Goal: Information Seeking & Learning: Check status

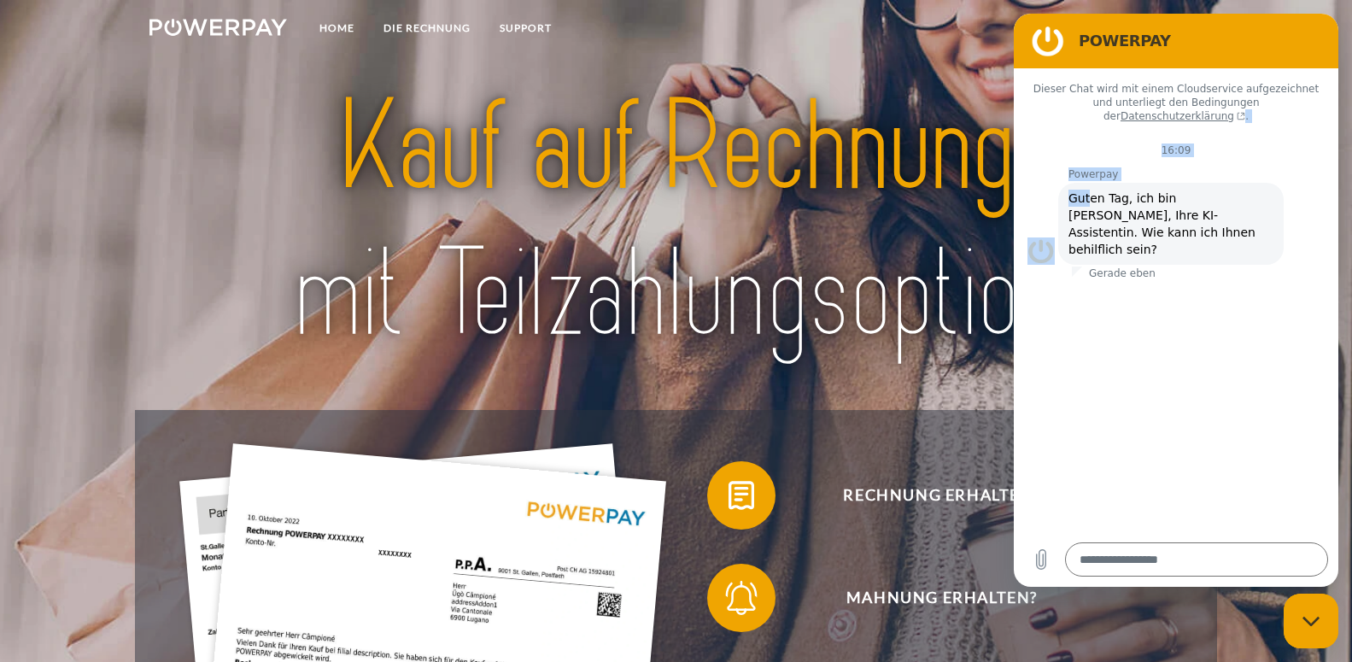
drag, startPoint x: 1080, startPoint y: 32, endPoint x: 1083, endPoint y: 184, distance: 152.0
click at [1083, 51] on h2 "POWERPAY" at bounding box center [1200, 41] width 243 height 20
drag, startPoint x: 1048, startPoint y: 40, endPoint x: 1001, endPoint y: 255, distance: 219.5
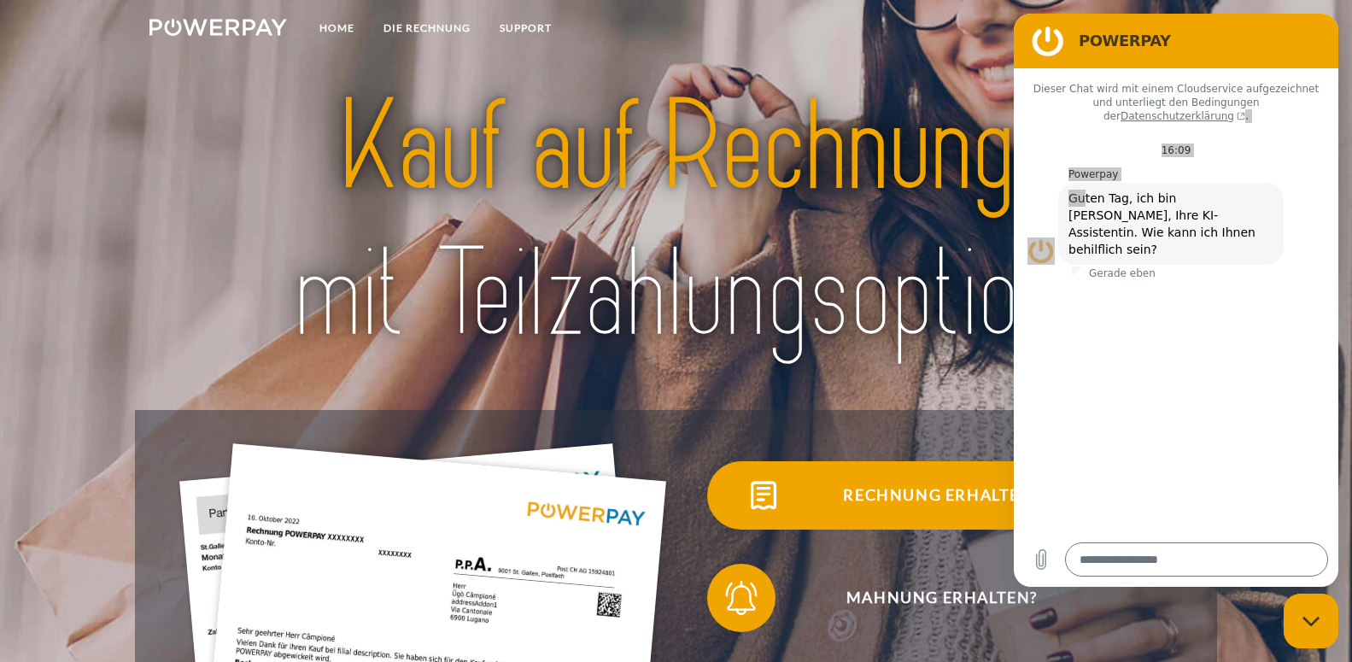
click at [876, 501] on span "Rechnung erhalten?" at bounding box center [942, 495] width 418 height 68
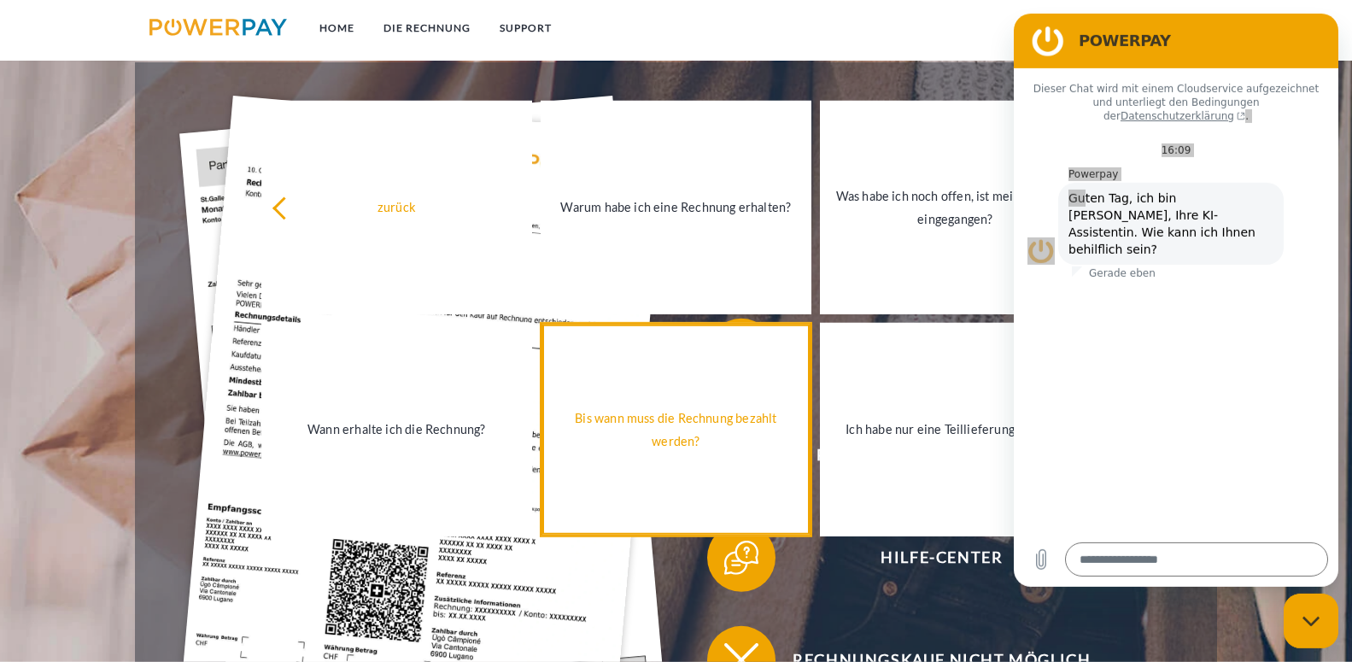
scroll to position [348, 0]
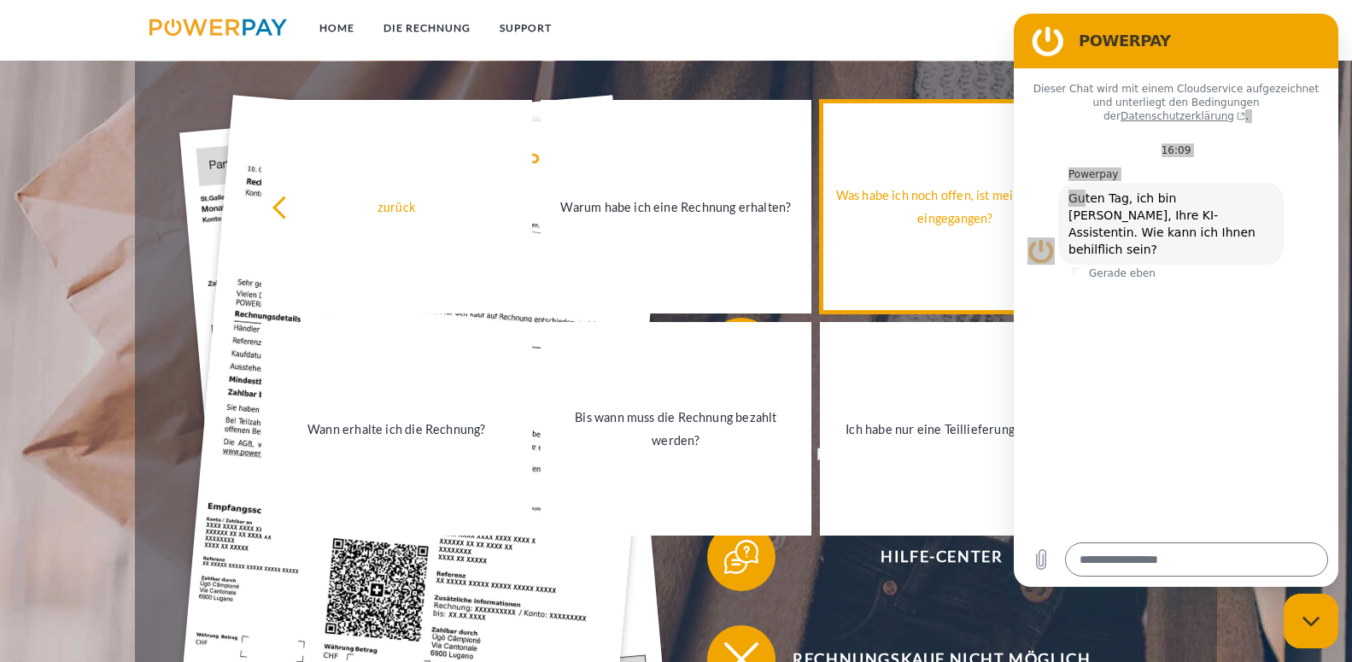
click at [943, 207] on div "Was habe ich noch offen, ist meine Zahlung eingegangen?" at bounding box center [955, 207] width 250 height 46
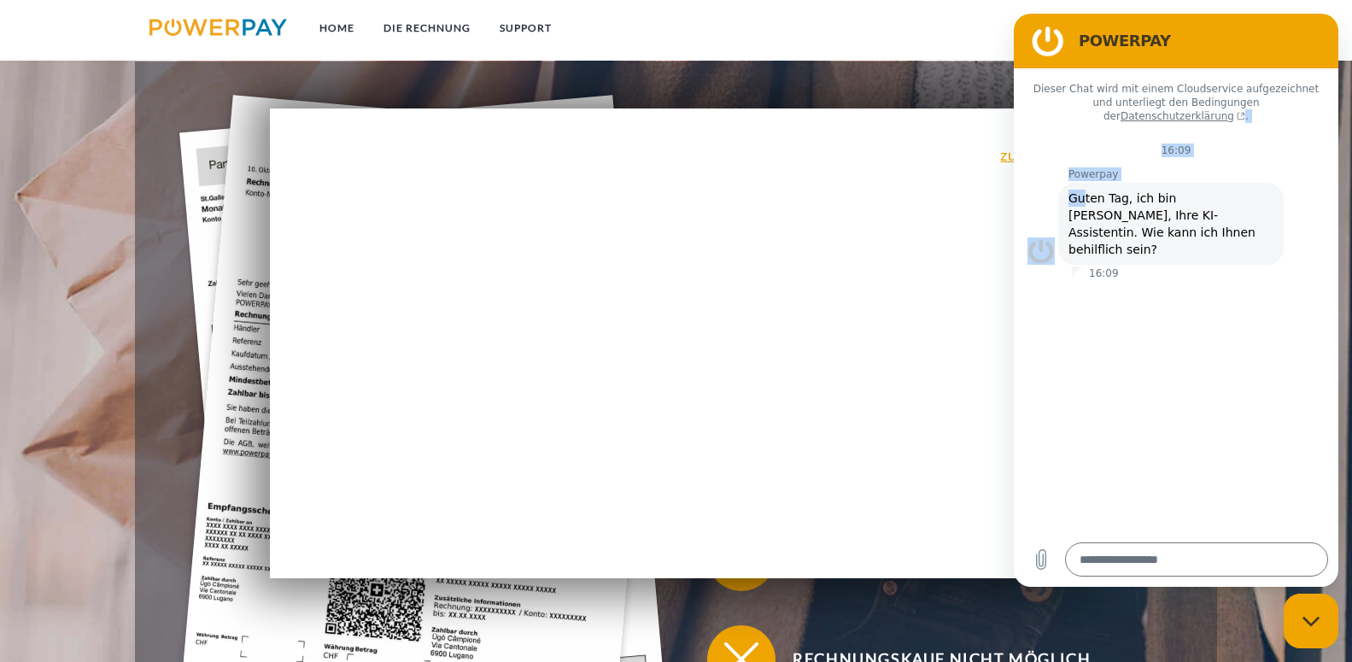
click at [1054, 40] on figure at bounding box center [1048, 41] width 34 height 34
click at [1048, 40] on figure at bounding box center [1048, 41] width 34 height 34
click at [1039, 38] on figure at bounding box center [1048, 41] width 34 height 34
drag, startPoint x: 1042, startPoint y: 36, endPoint x: 1147, endPoint y: 385, distance: 364.8
click at [1124, 155] on div "POWERPAY Dieser Chat wird mit einem Cloudservice aufgezeichnet und unterliegt d…" at bounding box center [1176, 300] width 325 height 573
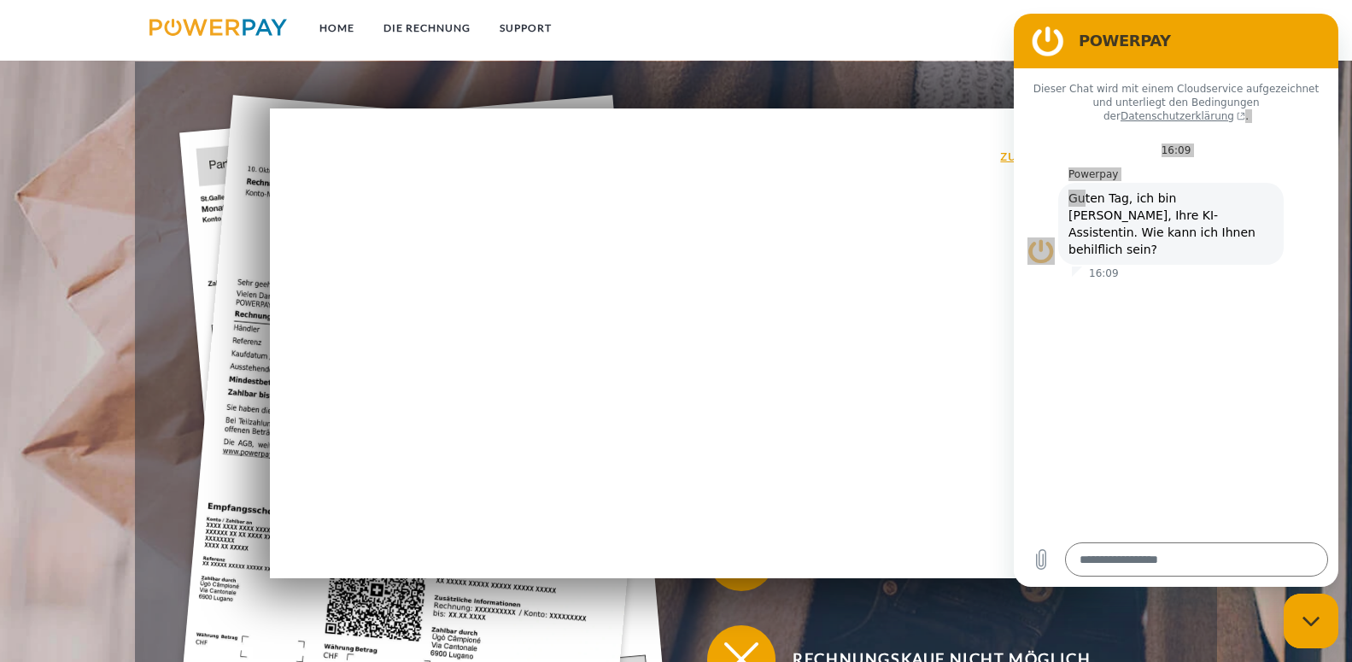
click at [824, 376] on div "zurück Warum habe ich eine Rechnung erhalten? POWERPAY ist der Rechnungsherstel…" at bounding box center [676, 343] width 813 height 470
drag, startPoint x: 322, startPoint y: 372, endPoint x: 372, endPoint y: 468, distance: 108.9
click at [372, 468] on div "zurück Warum habe ich eine Rechnung erhalten? POWERPAY ist der Rechnungsherstel…" at bounding box center [676, 343] width 813 height 470
click at [598, 635] on img at bounding box center [422, 420] width 487 height 651
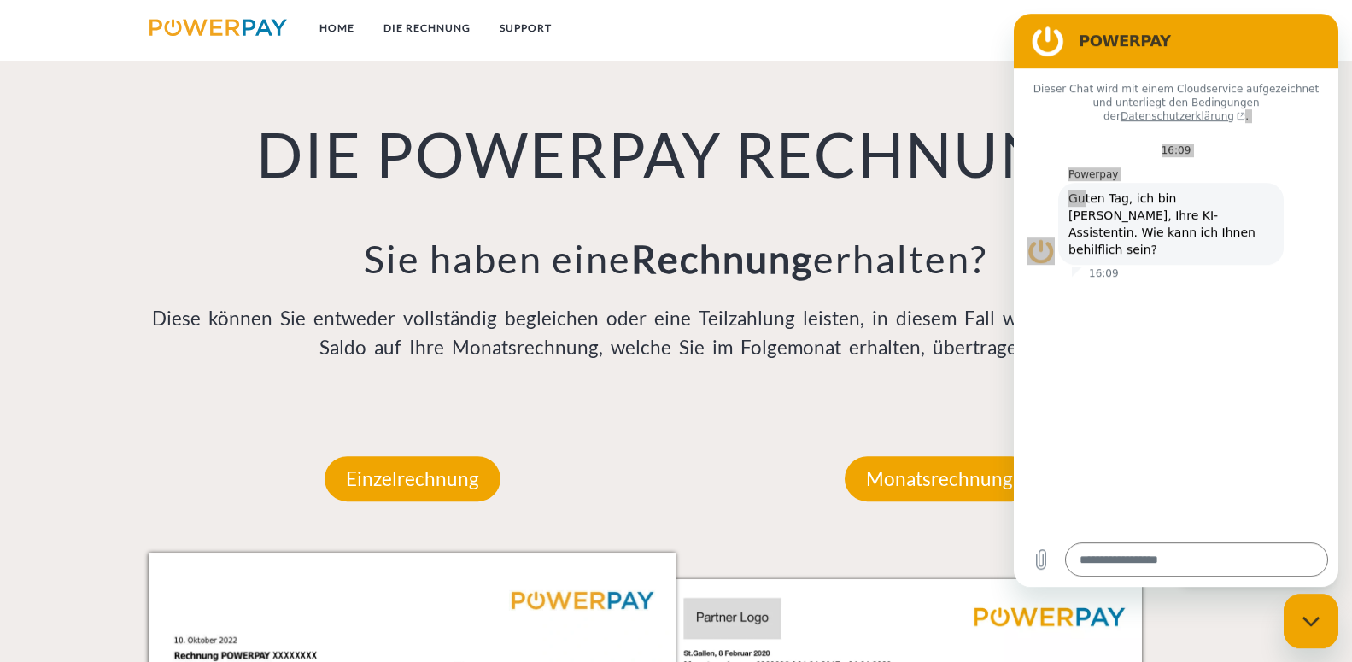
scroll to position [1197, 0]
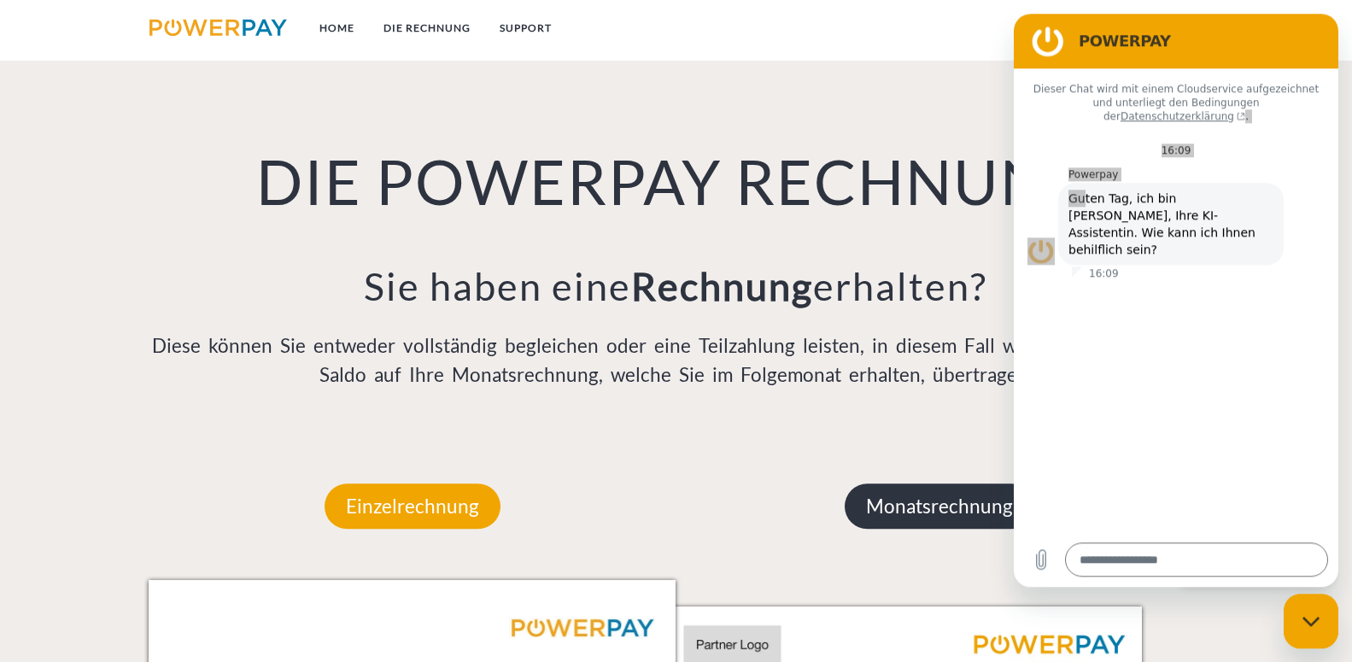
click at [910, 507] on p "Monatsrechnung" at bounding box center [940, 506] width 190 height 46
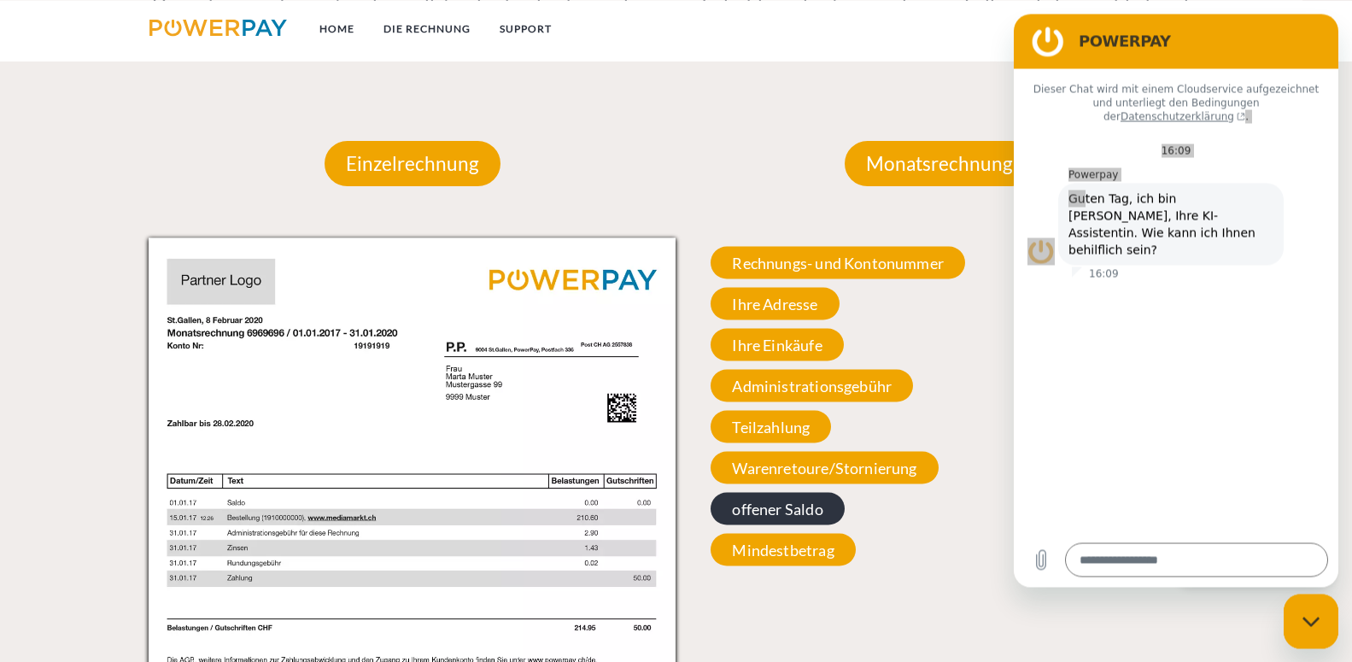
scroll to position [1546, 0]
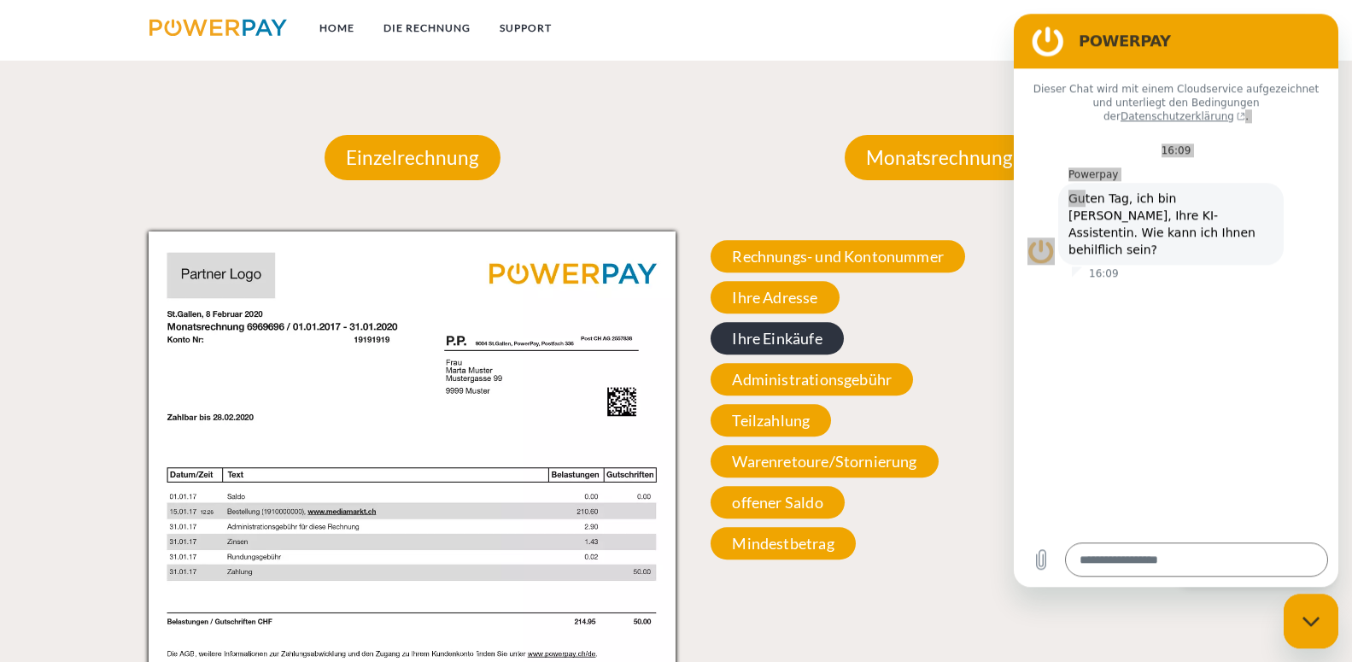
click at [777, 347] on span "Ihre Einkäufe" at bounding box center [777, 338] width 132 height 32
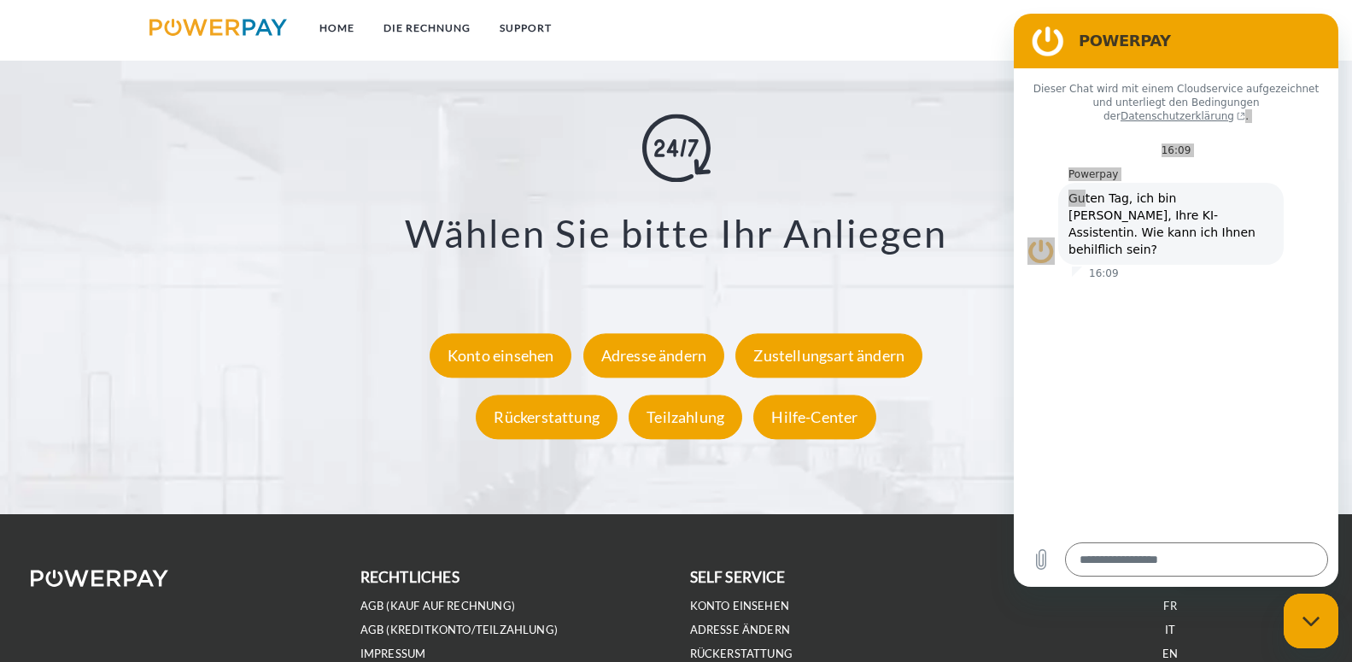
scroll to position [3282, 0]
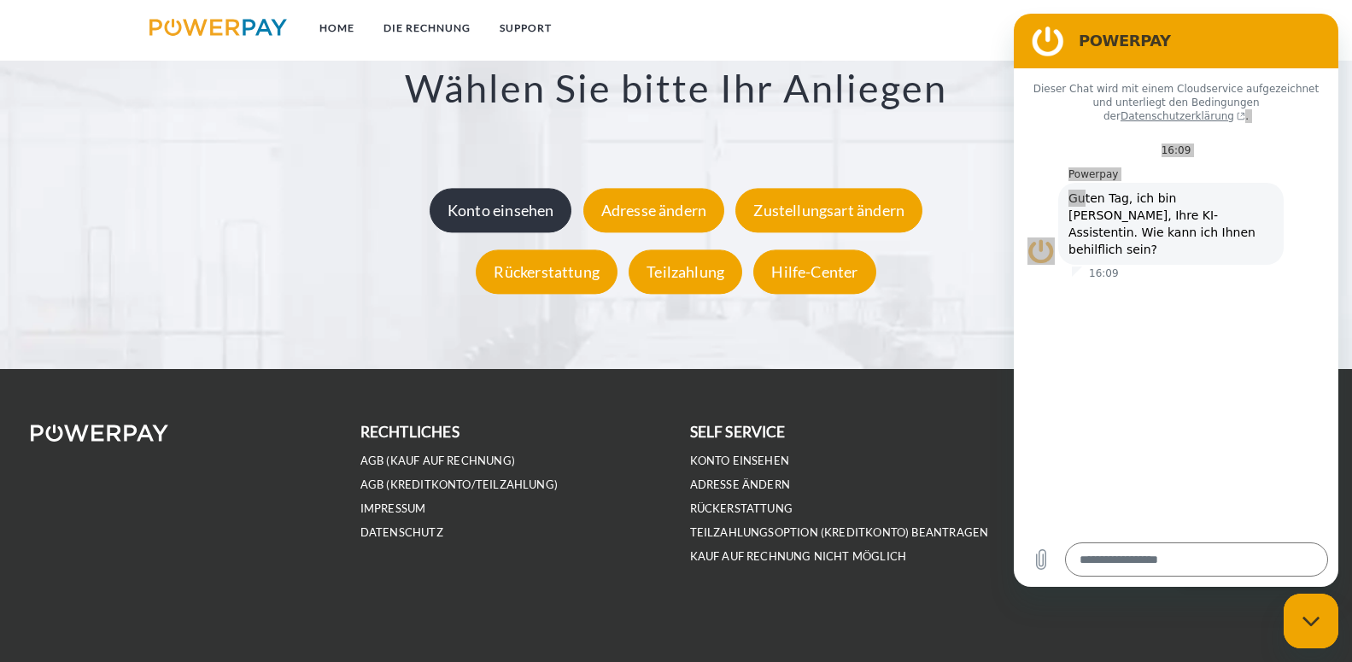
click at [483, 218] on div "Konto einsehen" at bounding box center [501, 210] width 143 height 44
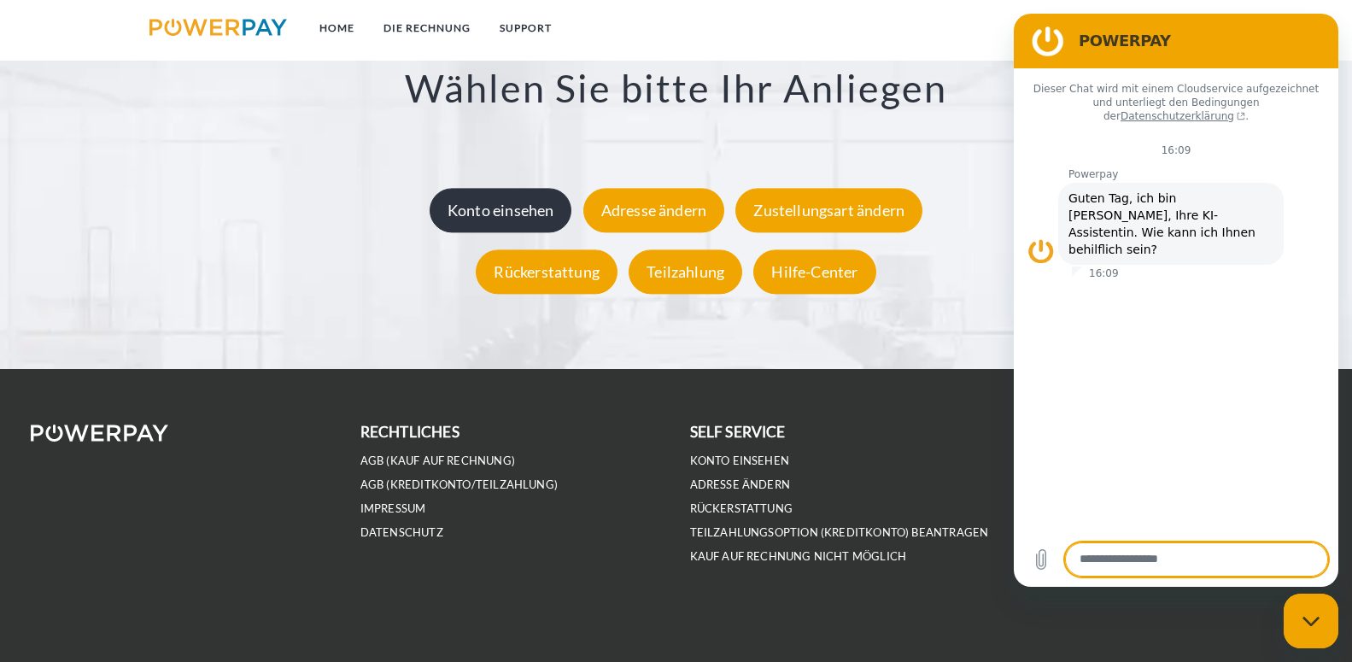
click at [501, 196] on div "Konto einsehen" at bounding box center [501, 210] width 143 height 44
type textarea "*"
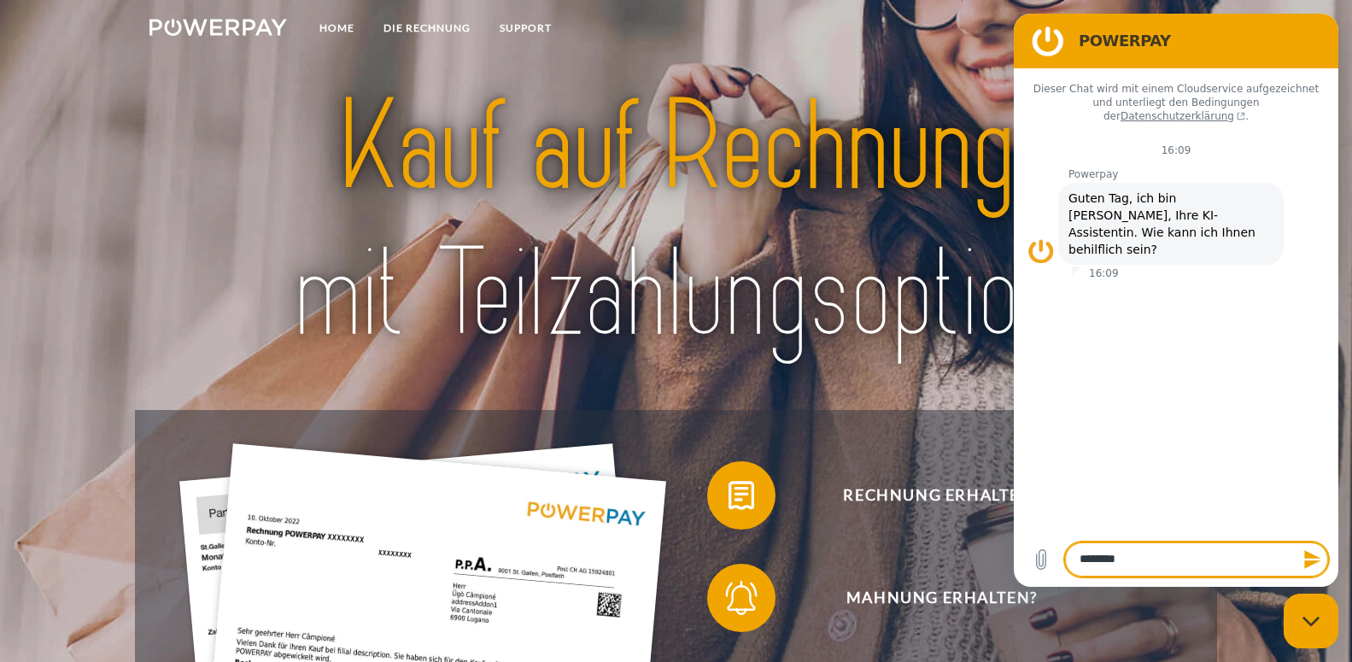
type textarea "*********"
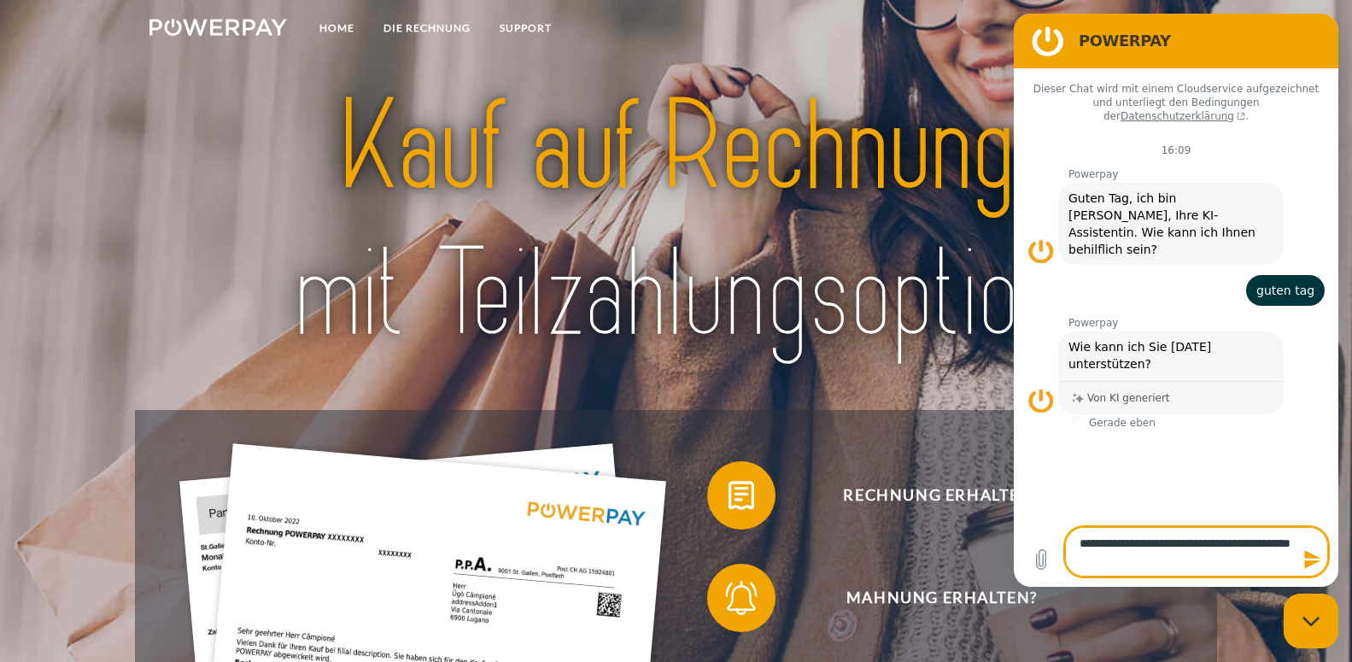
type textarea "**********"
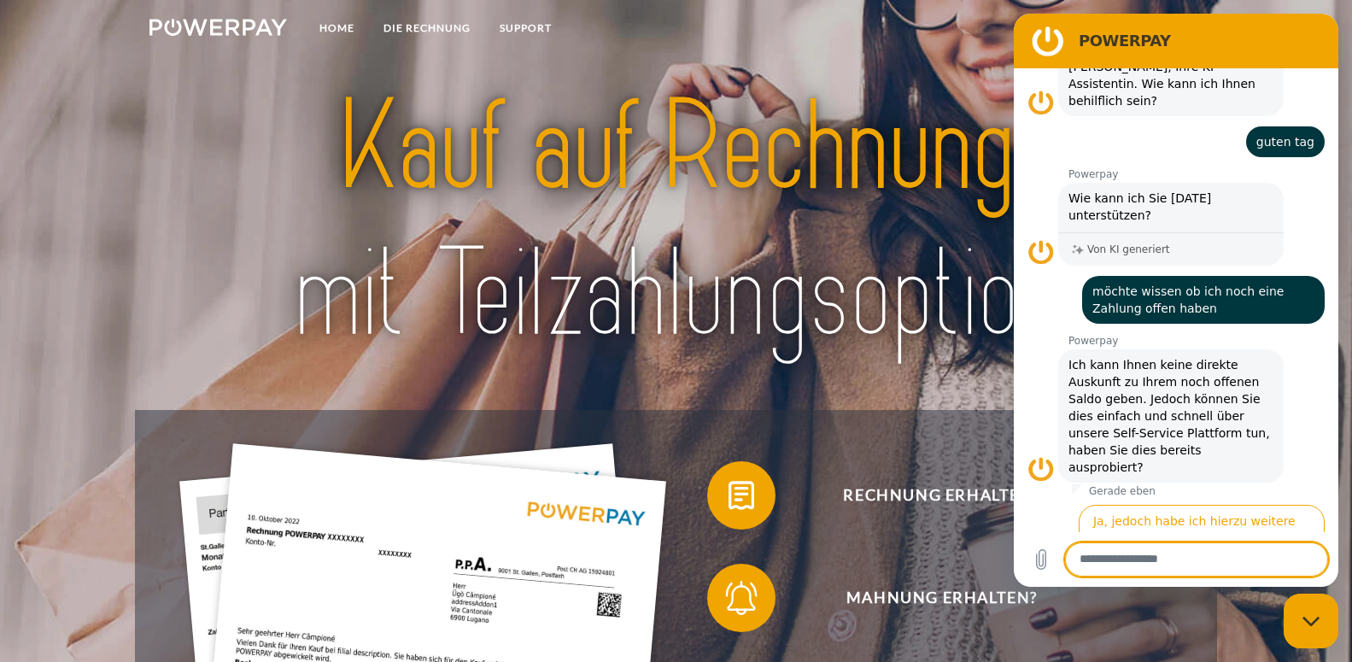
scroll to position [149, 0]
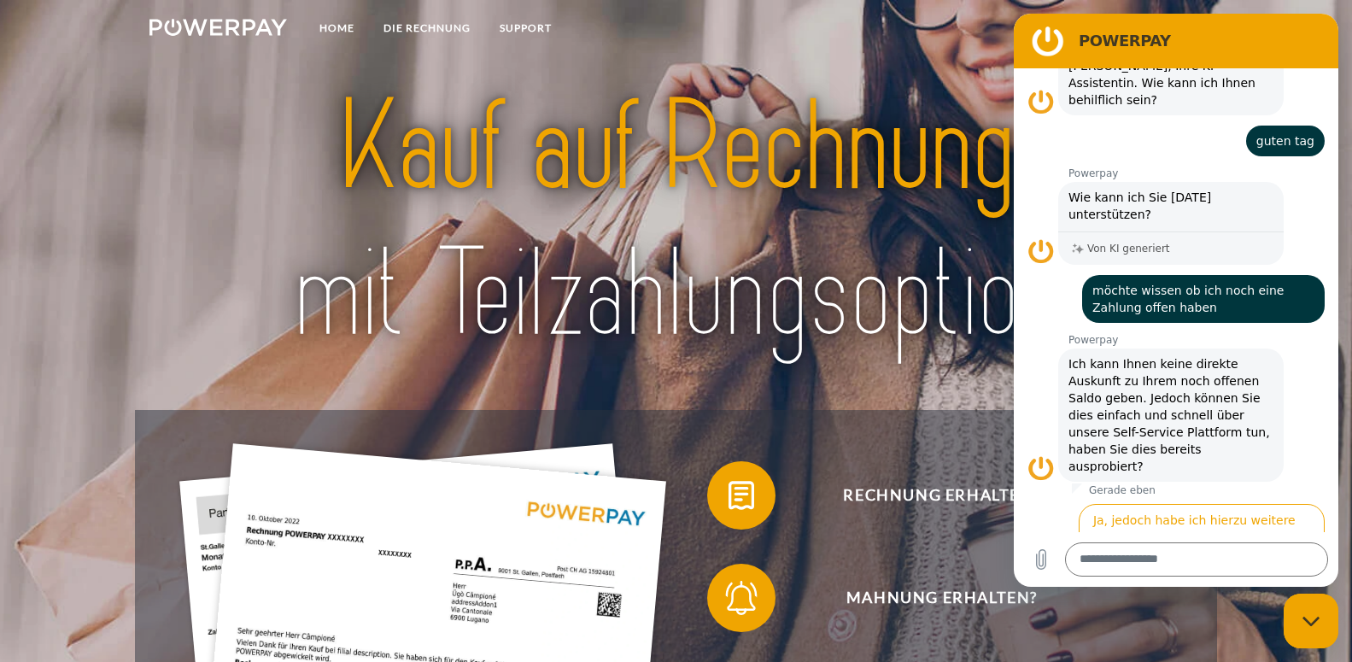
click at [1271, 560] on button "Nein" at bounding box center [1297, 576] width 55 height 32
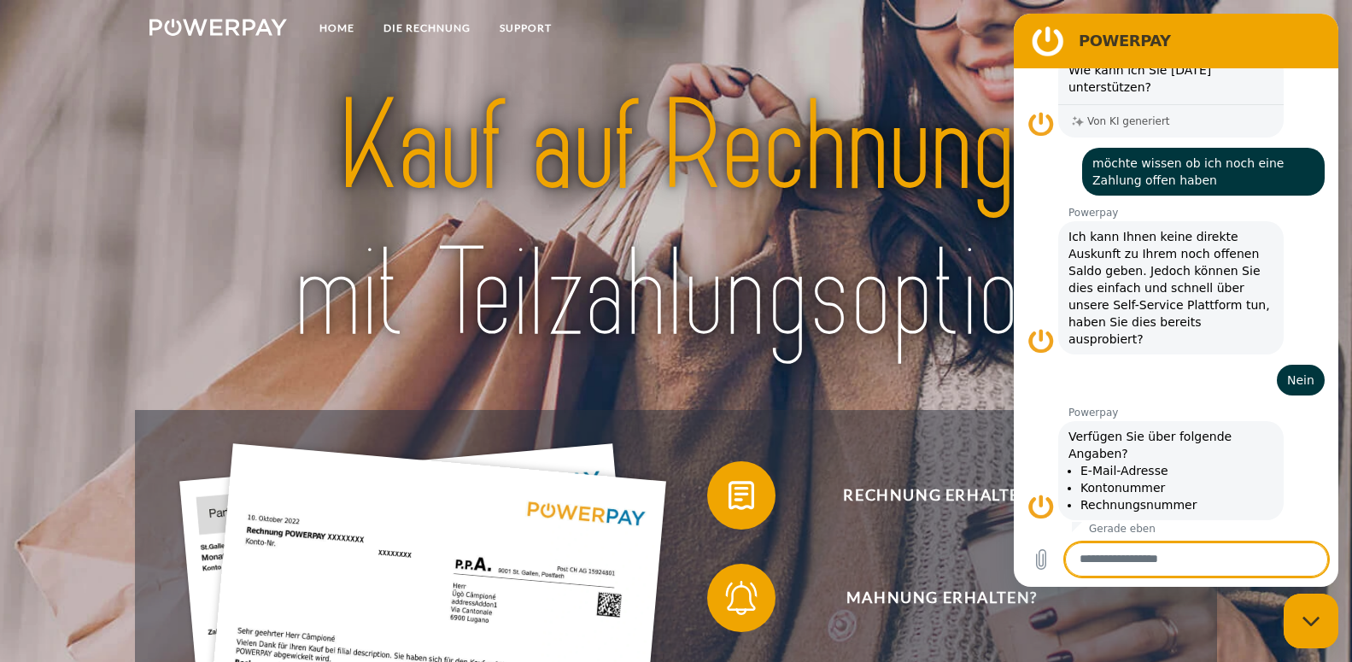
scroll to position [278, 0]
click at [1232, 541] on button "Ja" at bounding box center [1243, 557] width 40 height 32
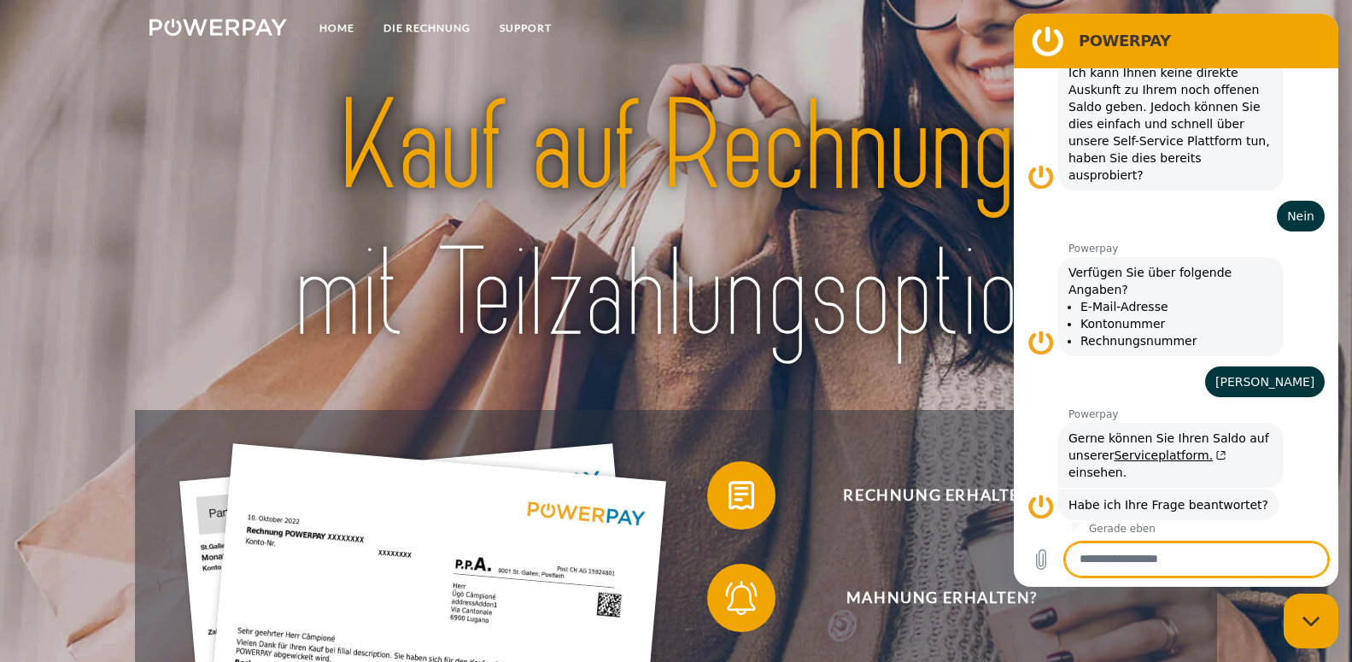
scroll to position [442, 0]
click at [1150, 448] on link "Serviceplatform." at bounding box center [1170, 455] width 112 height 14
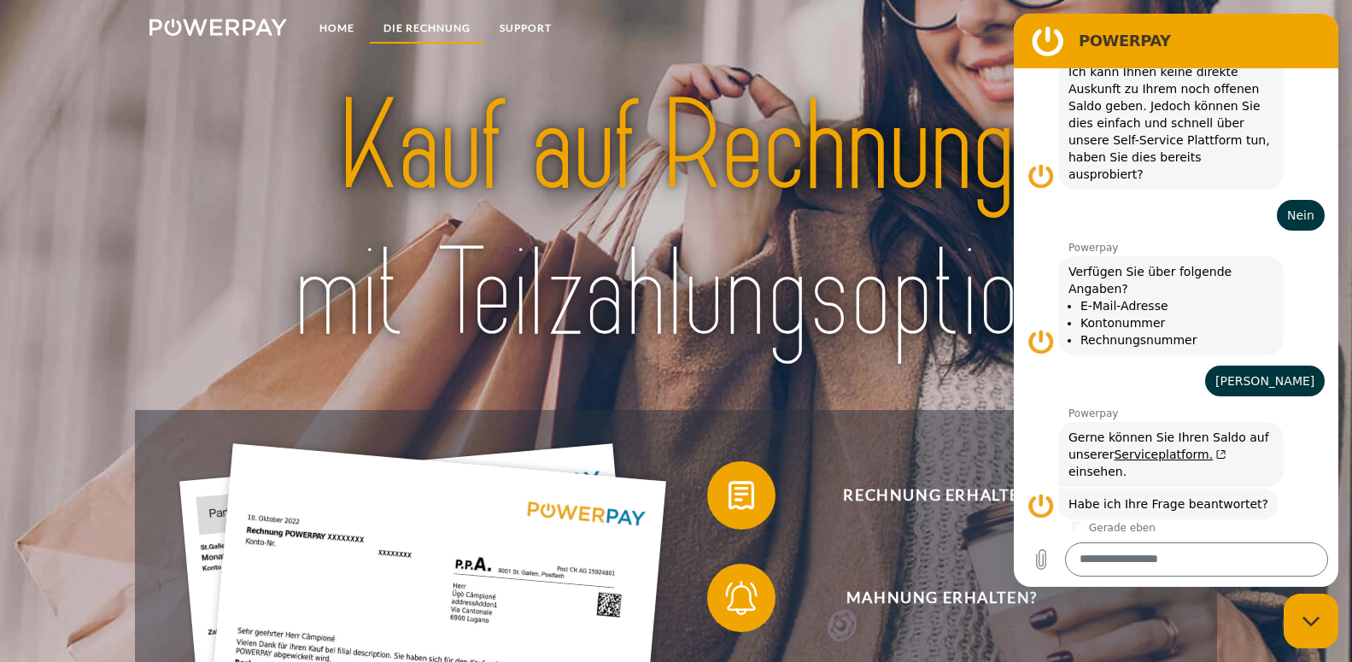
click at [436, 26] on link "DIE RECHNUNG" at bounding box center [427, 28] width 116 height 31
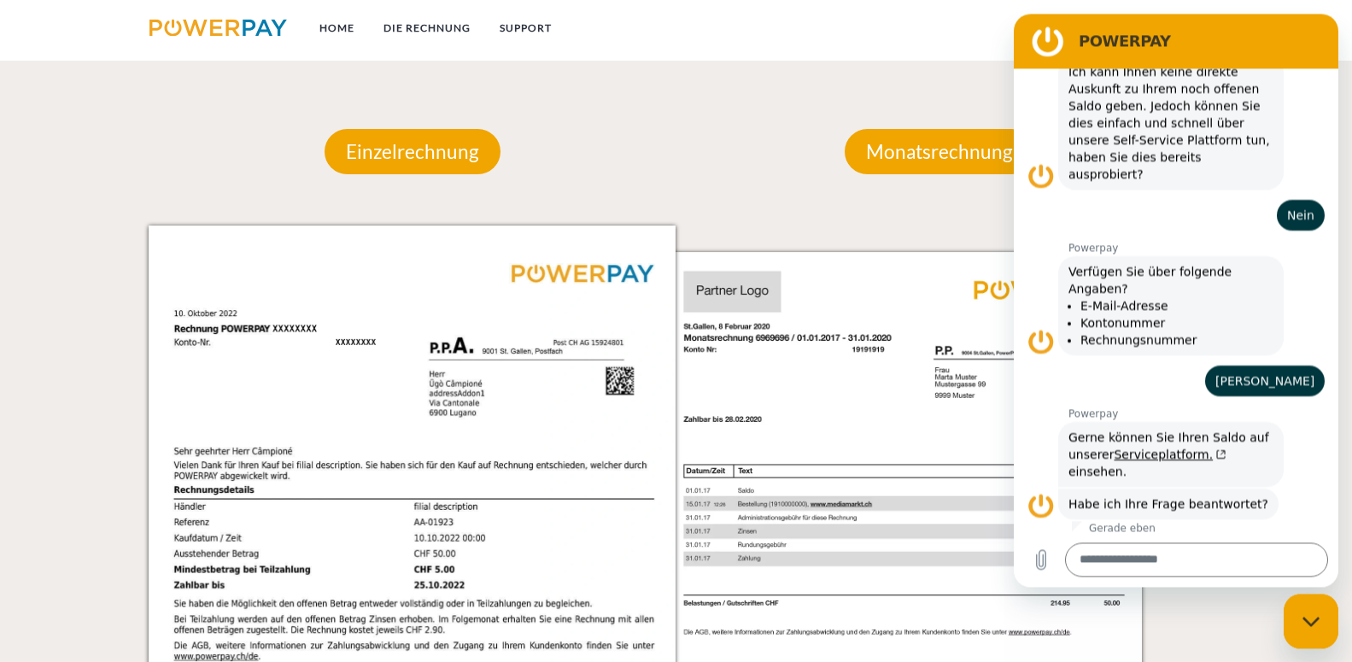
scroll to position [1564, 0]
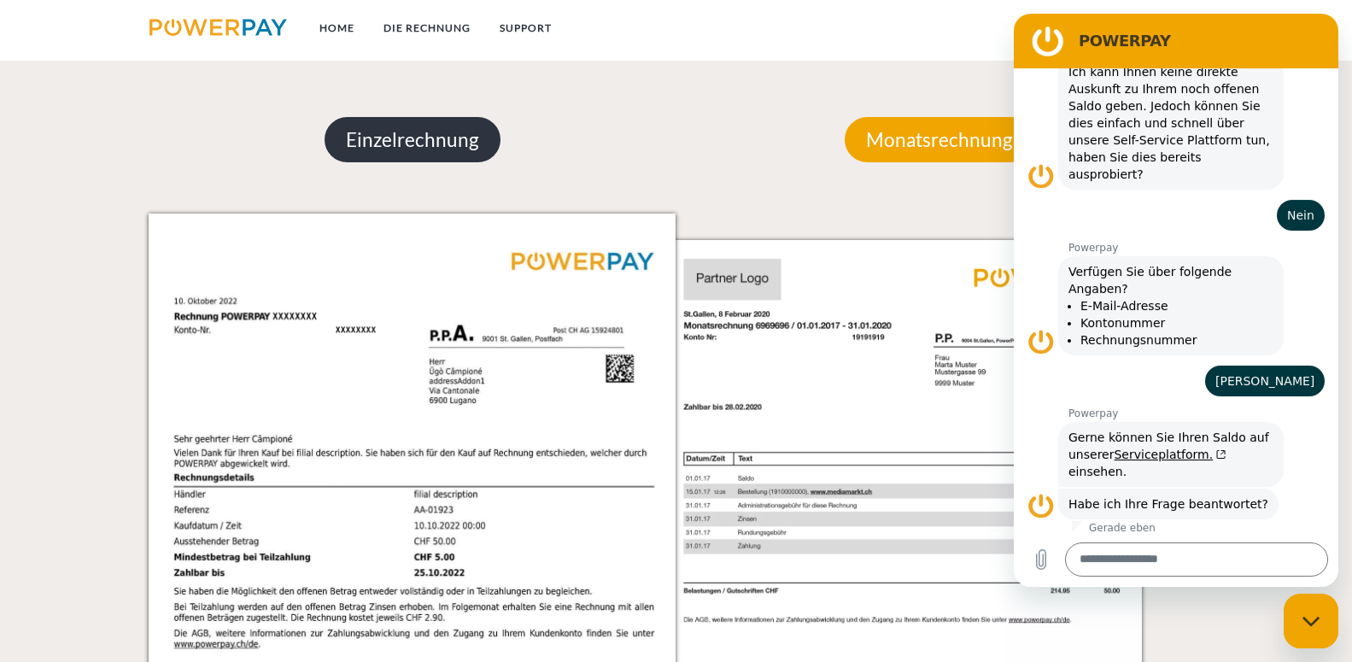
click at [424, 152] on p "Einzelrechnung" at bounding box center [413, 140] width 176 height 46
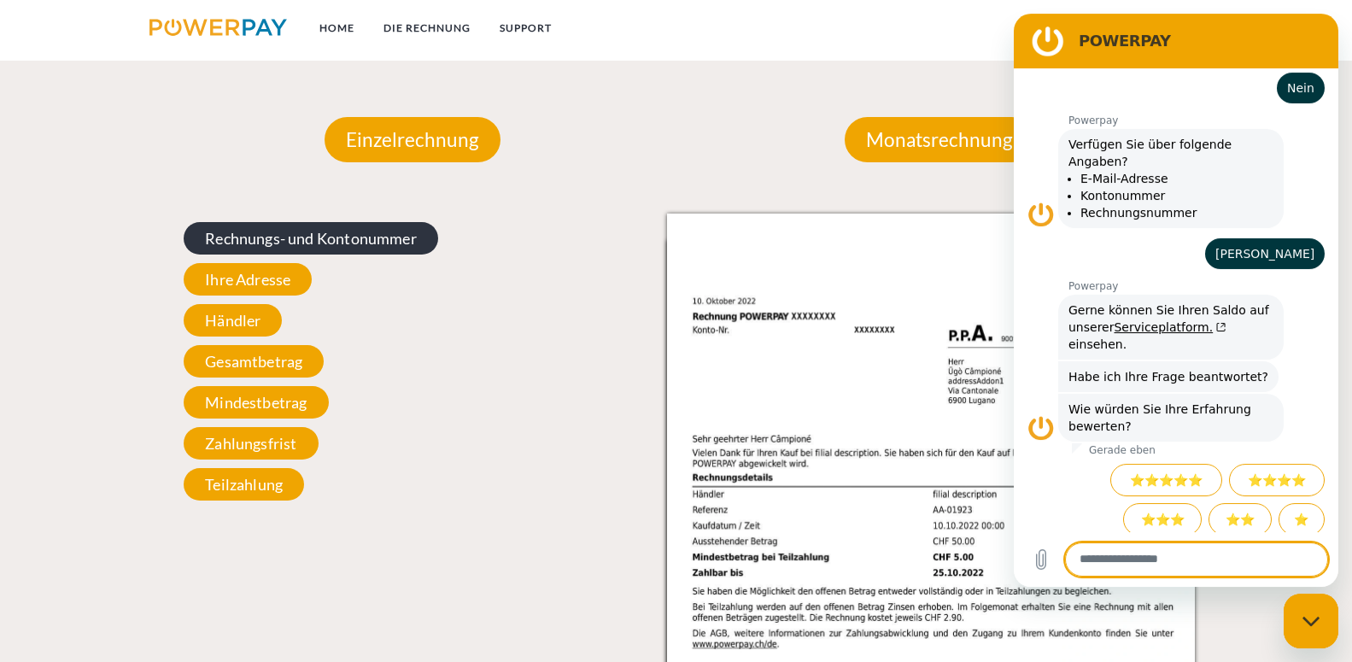
scroll to position [570, 0]
click at [312, 238] on span "Rechnungs- und Kontonummer" at bounding box center [311, 238] width 255 height 32
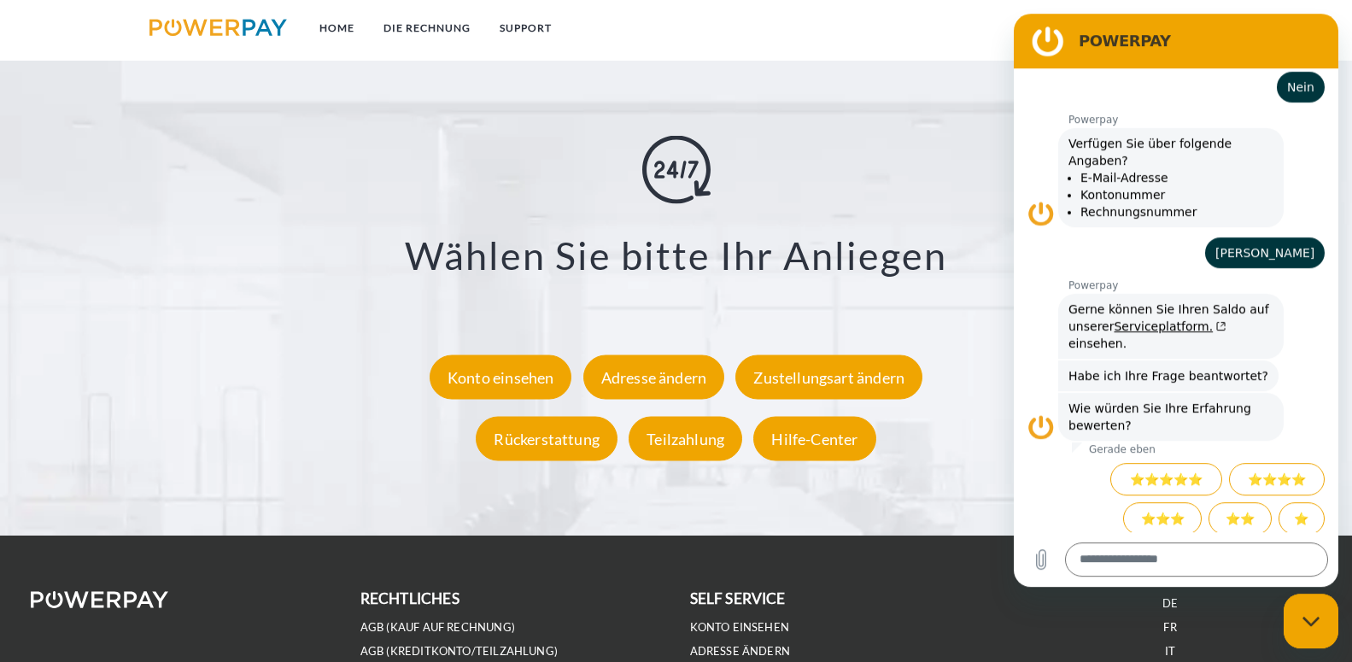
scroll to position [3219, 0]
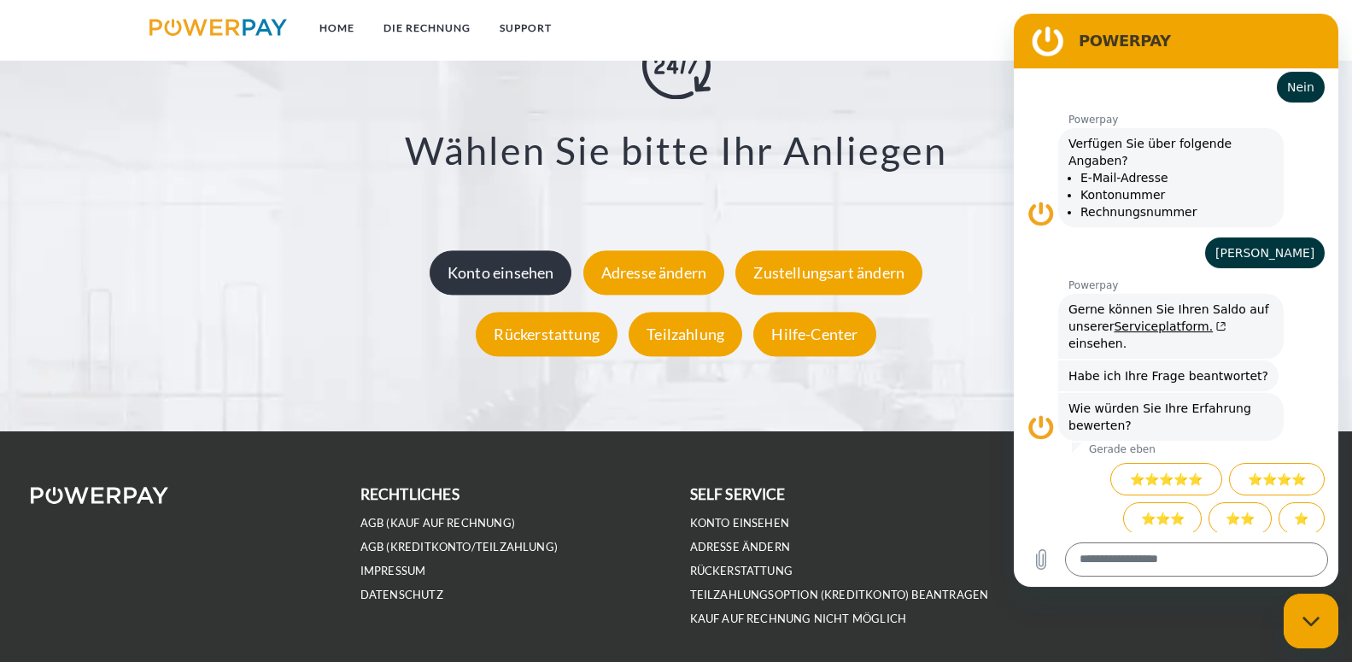
click at [501, 267] on div "Konto einsehen" at bounding box center [501, 272] width 143 height 44
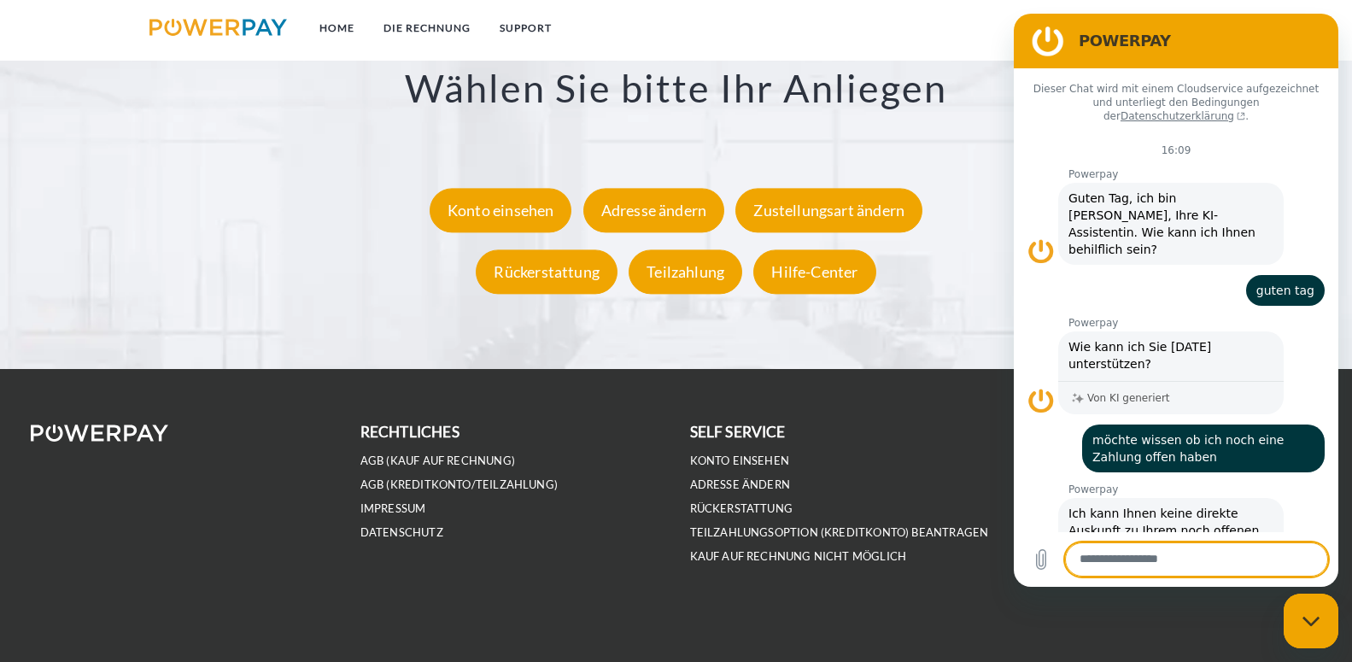
scroll to position [2672, 0]
